Goal: Task Accomplishment & Management: Manage account settings

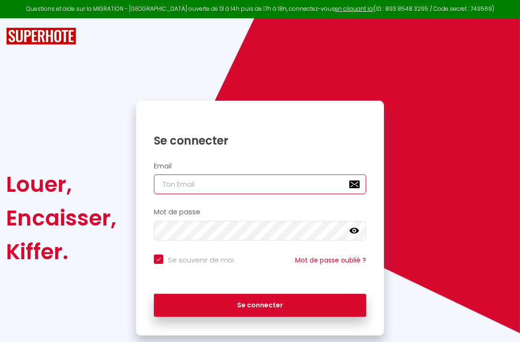
click at [191, 185] on input "email" at bounding box center [260, 184] width 212 height 20
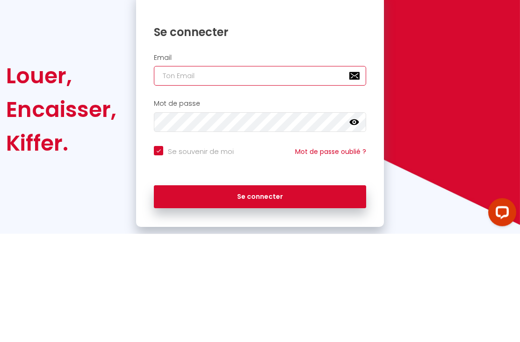
type input "a"
checkbox input "true"
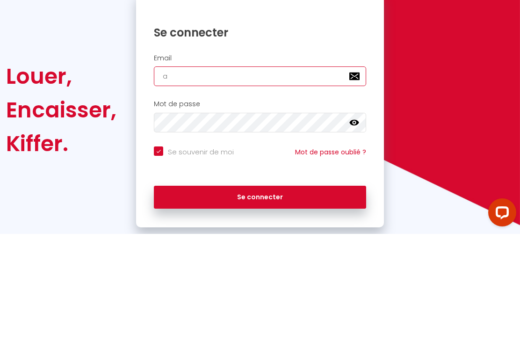
type input "al"
checkbox input "true"
type input "ala"
checkbox input "true"
type input "alai"
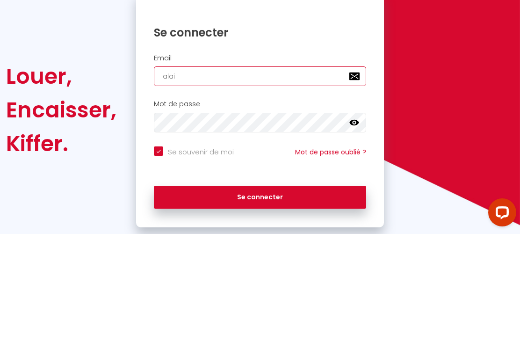
checkbox input "true"
type input "[PERSON_NAME]"
checkbox input "true"
type input "[PERSON_NAME]."
checkbox input "true"
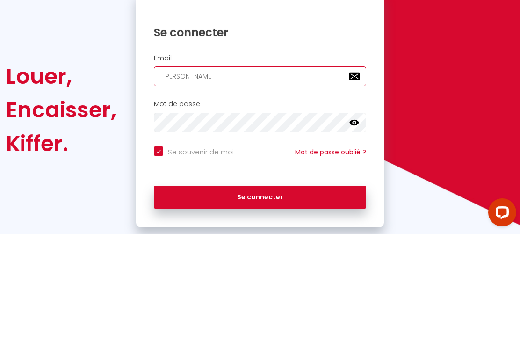
type input "[PERSON_NAME].c"
checkbox input "true"
type input "[DOMAIN_NAME]"
checkbox input "true"
type input "[PERSON_NAME].cha"
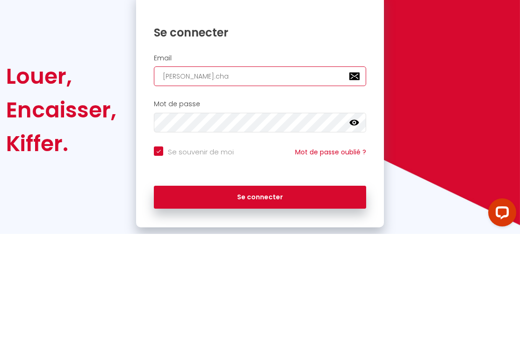
checkbox input "true"
type input "[PERSON_NAME].[PERSON_NAME]"
checkbox input "true"
type input "[PERSON_NAME].chast"
checkbox input "true"
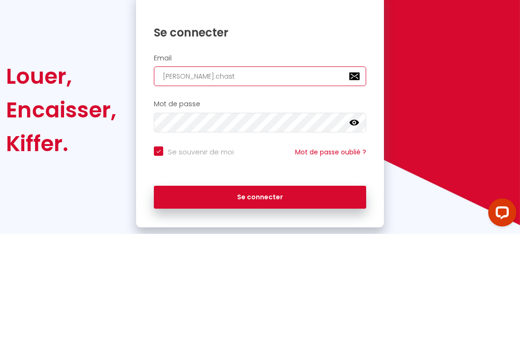
type input "[PERSON_NAME].chasti"
checkbox input "true"
type input "[PERSON_NAME].chastil"
checkbox input "true"
type input "[PERSON_NAME].chastill"
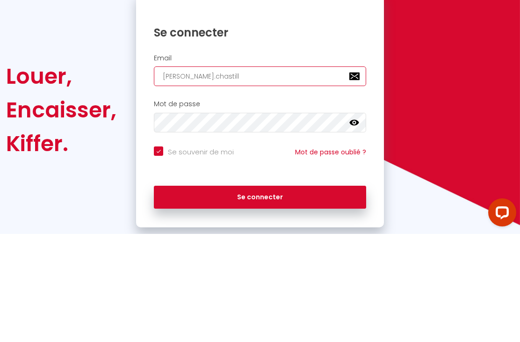
checkbox input "true"
type input "[PERSON_NAME].chastillo"
checkbox input "true"
type input "[PERSON_NAME].chastillon"
checkbox input "true"
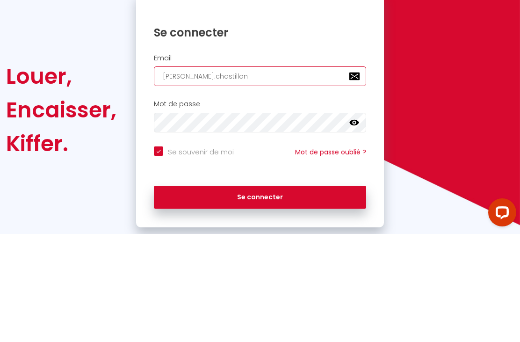
type input "[PERSON_NAME].chastillon@"
checkbox input "true"
type input "[PERSON_NAME]"
checkbox input "true"
type input "[PERSON_NAME]"
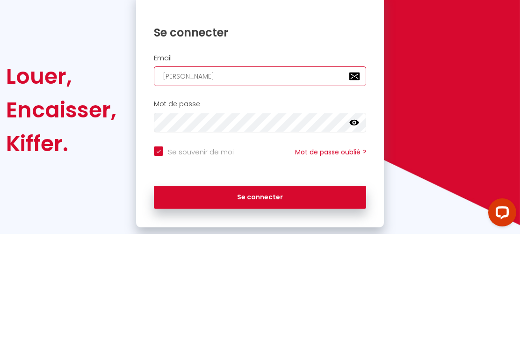
checkbox input "true"
type input "[PERSON_NAME]"
checkbox input "true"
type input "[PERSON_NAME]"
checkbox input "true"
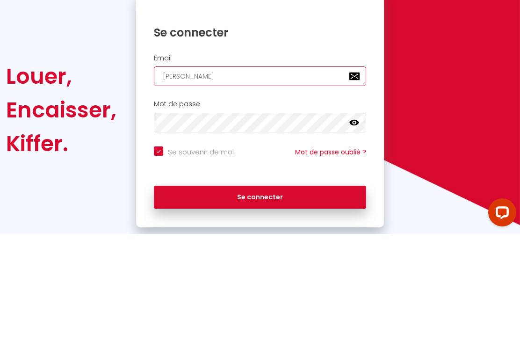
type input "[PERSON_NAME]"
checkbox input "true"
type input "[PERSON_NAME]"
checkbox input "true"
type input "[PERSON_NAME]"
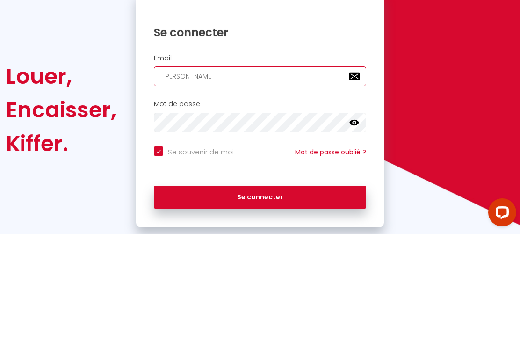
checkbox input "true"
type input "[PERSON_NAME]."
checkbox input "true"
type input "[PERSON_NAME]"
checkbox input "true"
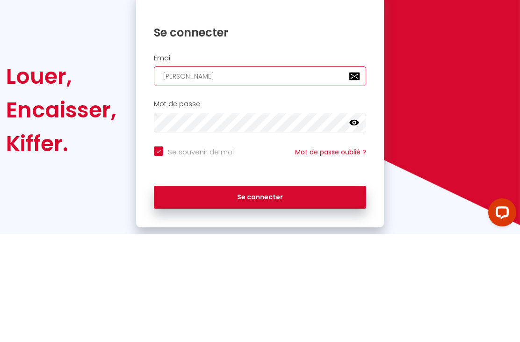
type input "[PERSON_NAME][EMAIL_ADDRESS][DOMAIN_NAME]"
checkbox input "true"
type input "[PERSON_NAME][EMAIL_ADDRESS][DOMAIN_NAME]"
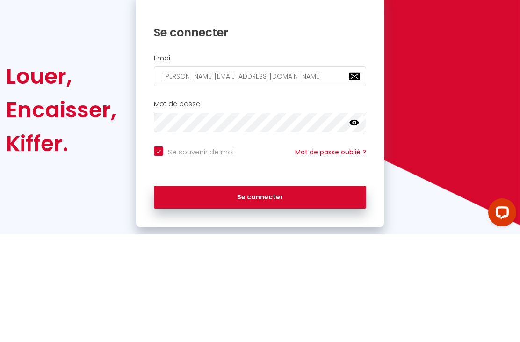
scroll to position [30, 0]
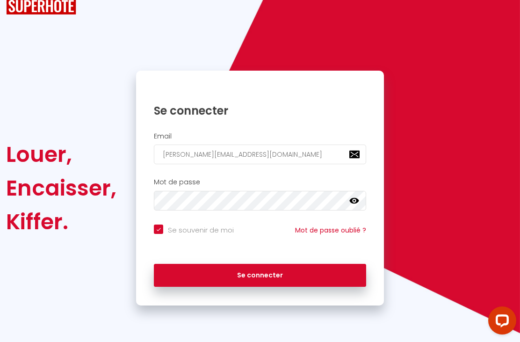
click at [271, 273] on button "Se connecter" at bounding box center [260, 275] width 212 height 23
checkbox input "true"
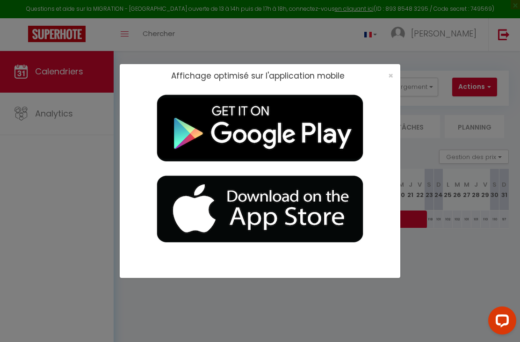
click at [393, 71] on div "×" at bounding box center [387, 75] width 23 height 9
click at [392, 78] on span "×" at bounding box center [390, 76] width 5 height 12
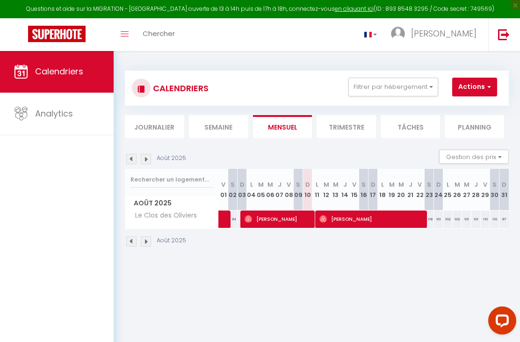
click at [357, 220] on span "[PERSON_NAME]" at bounding box center [372, 219] width 106 height 18
select select "OK"
select select "0"
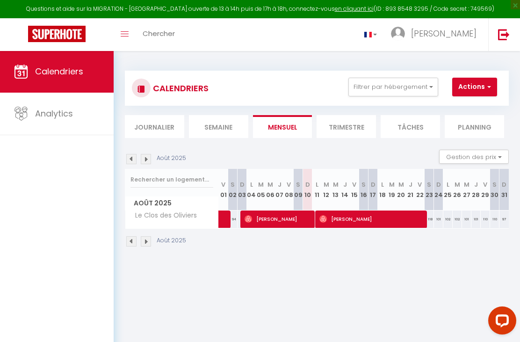
select select "1"
select select
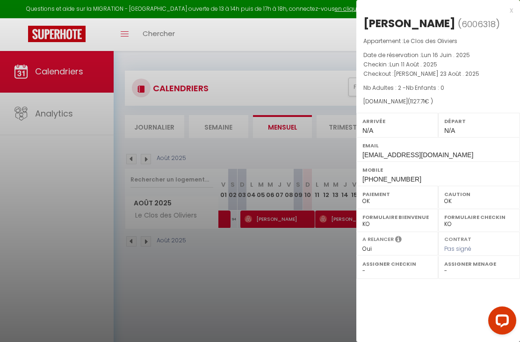
click at [299, 260] on div at bounding box center [260, 171] width 520 height 342
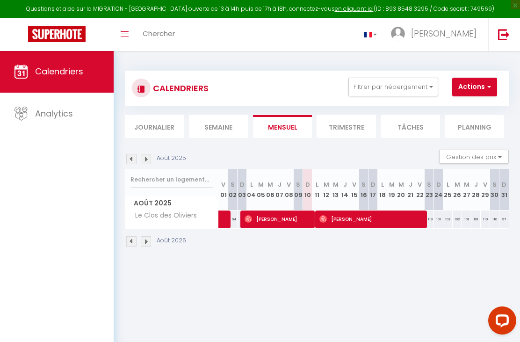
click at [284, 220] on span "[PERSON_NAME]" at bounding box center [278, 219] width 69 height 18
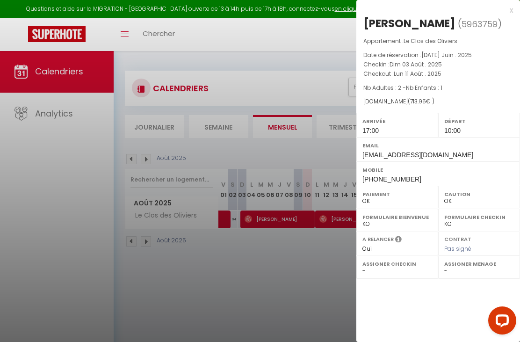
click at [323, 264] on div at bounding box center [260, 171] width 520 height 342
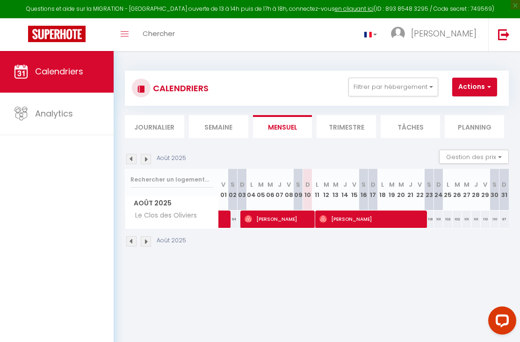
click at [350, 219] on span "[PERSON_NAME]" at bounding box center [372, 219] width 106 height 18
select select "0"
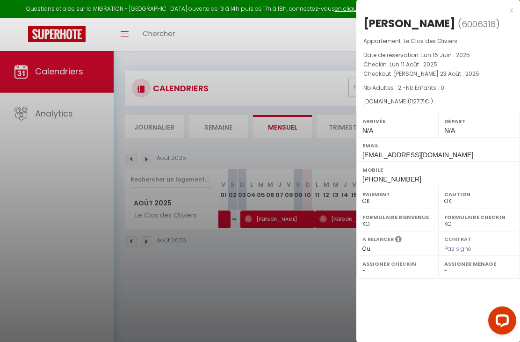
click at [516, 147] on div "Email [EMAIL_ADDRESS][DOMAIN_NAME]" at bounding box center [438, 149] width 164 height 24
